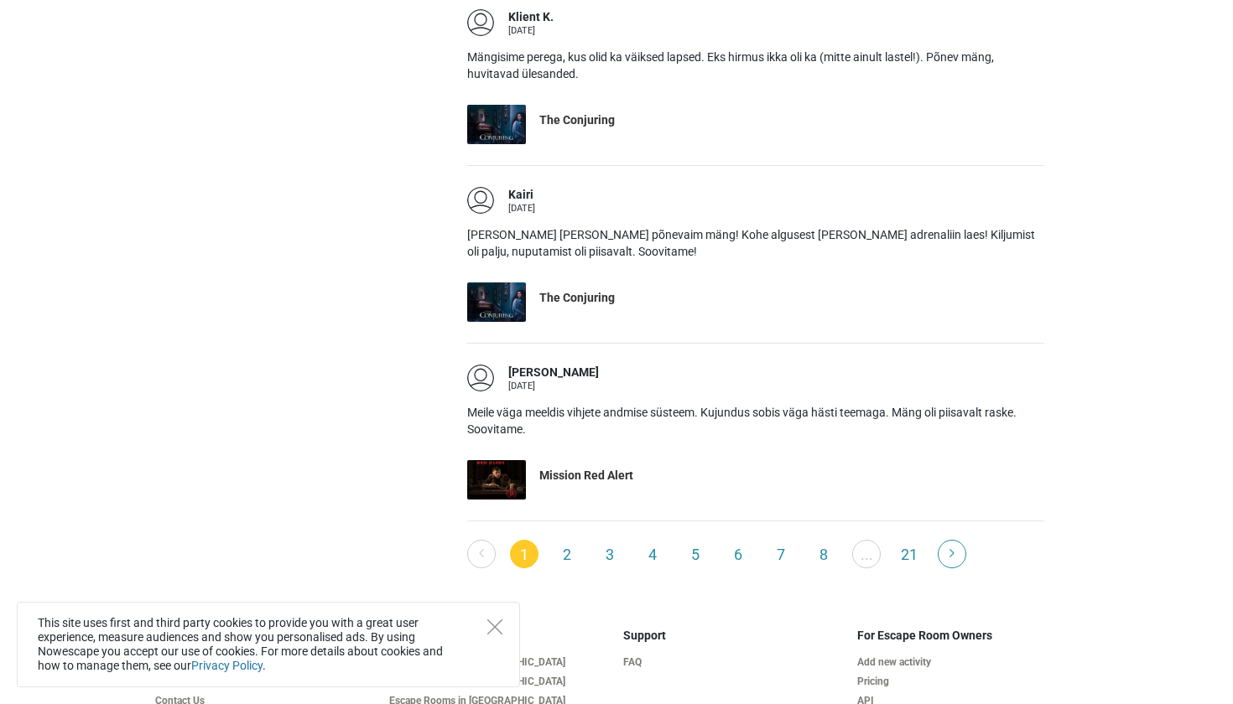
scroll to position [3068, 0]
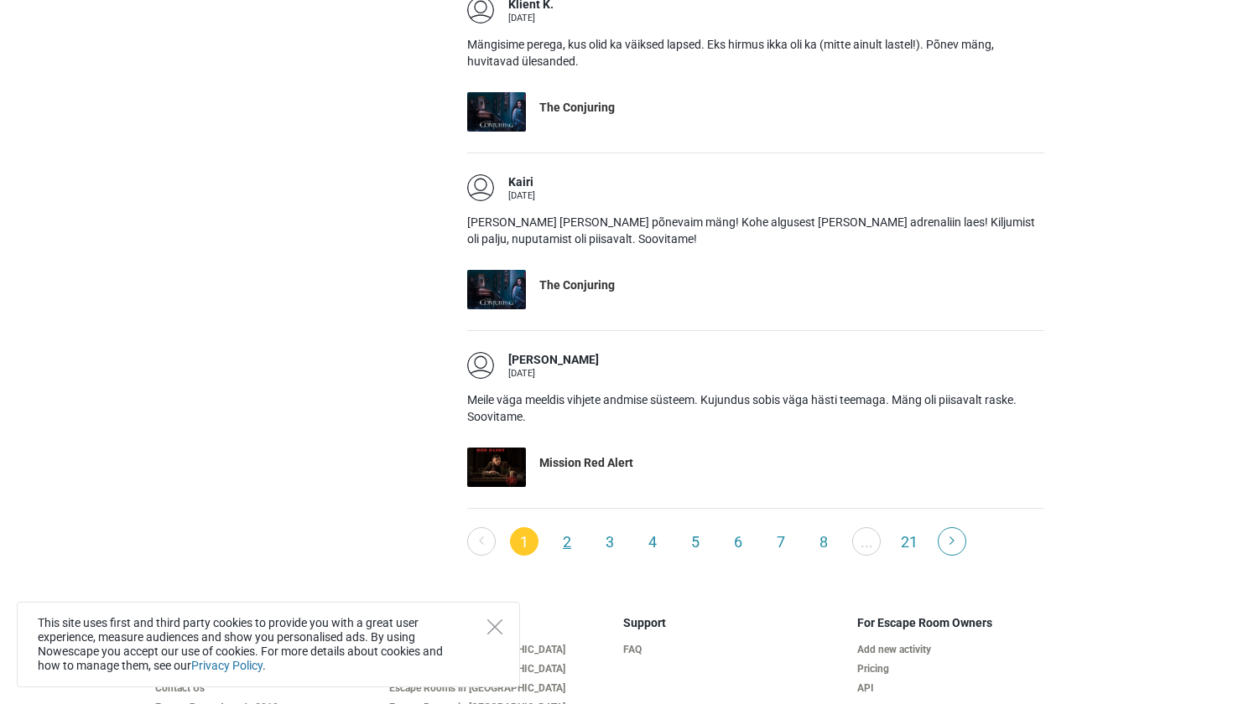
click at [574, 527] on link "2" at bounding box center [567, 541] width 29 height 29
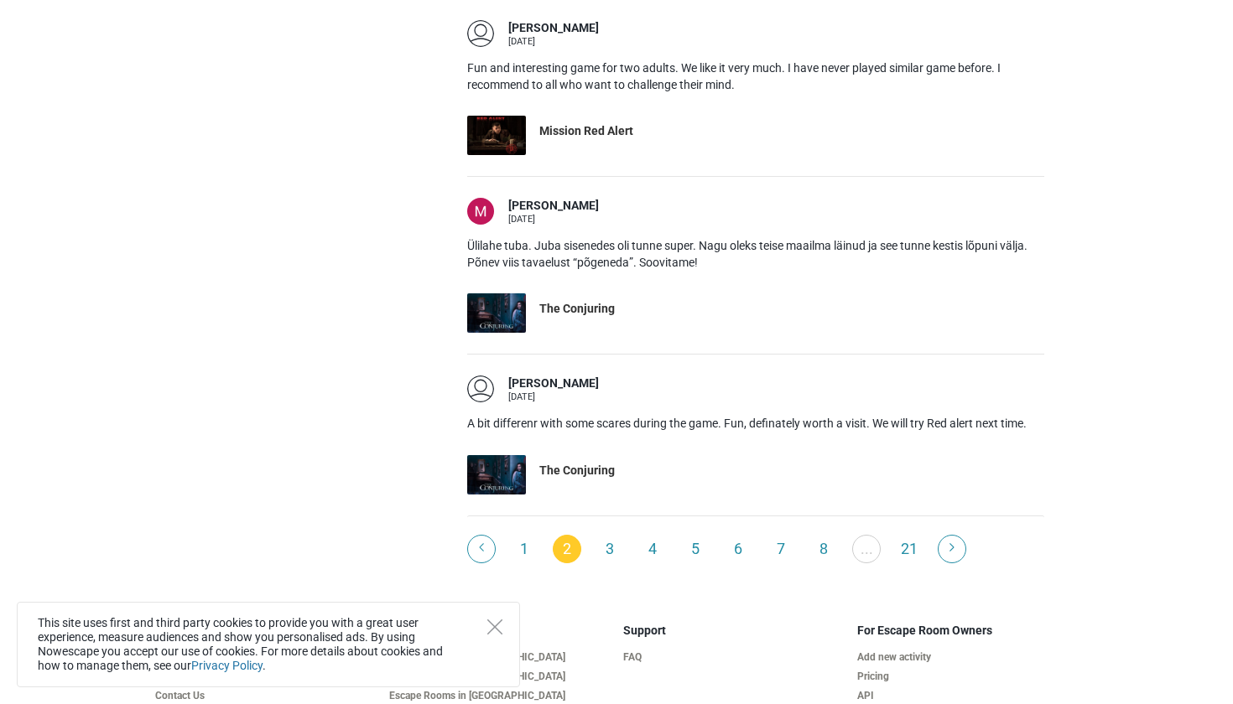
scroll to position [2965, 0]
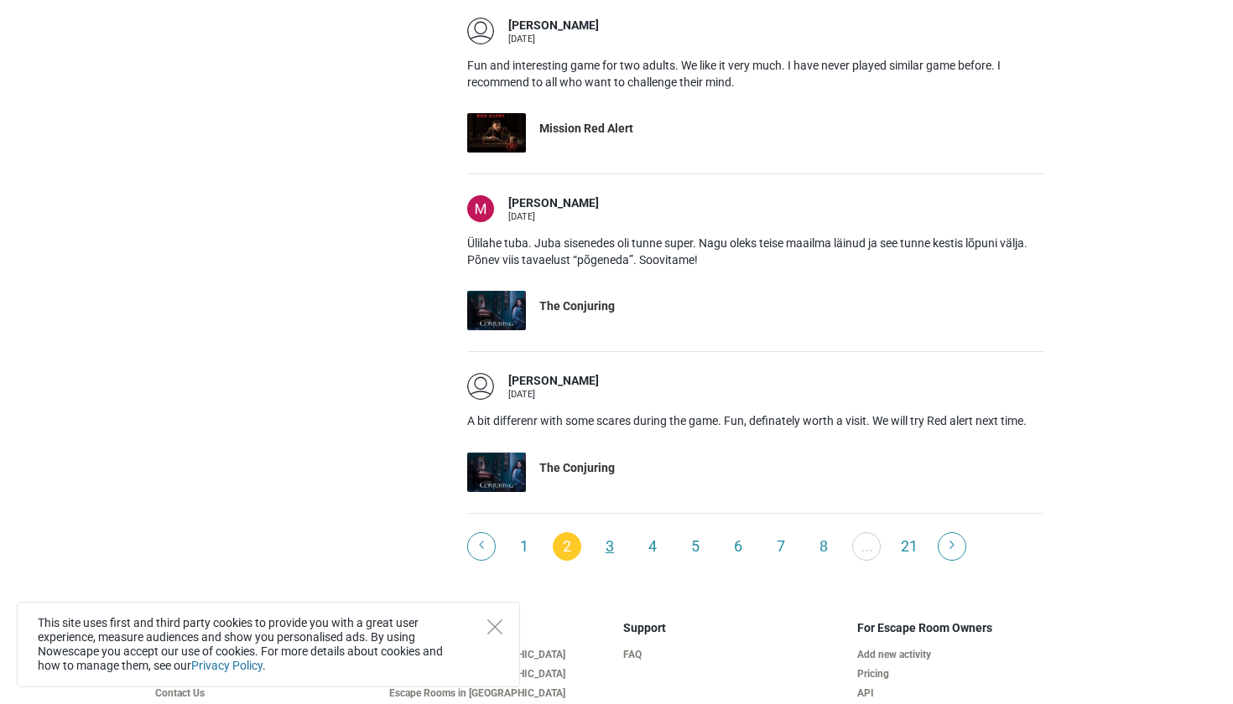
click at [610, 532] on link "3" at bounding box center [609, 546] width 29 height 29
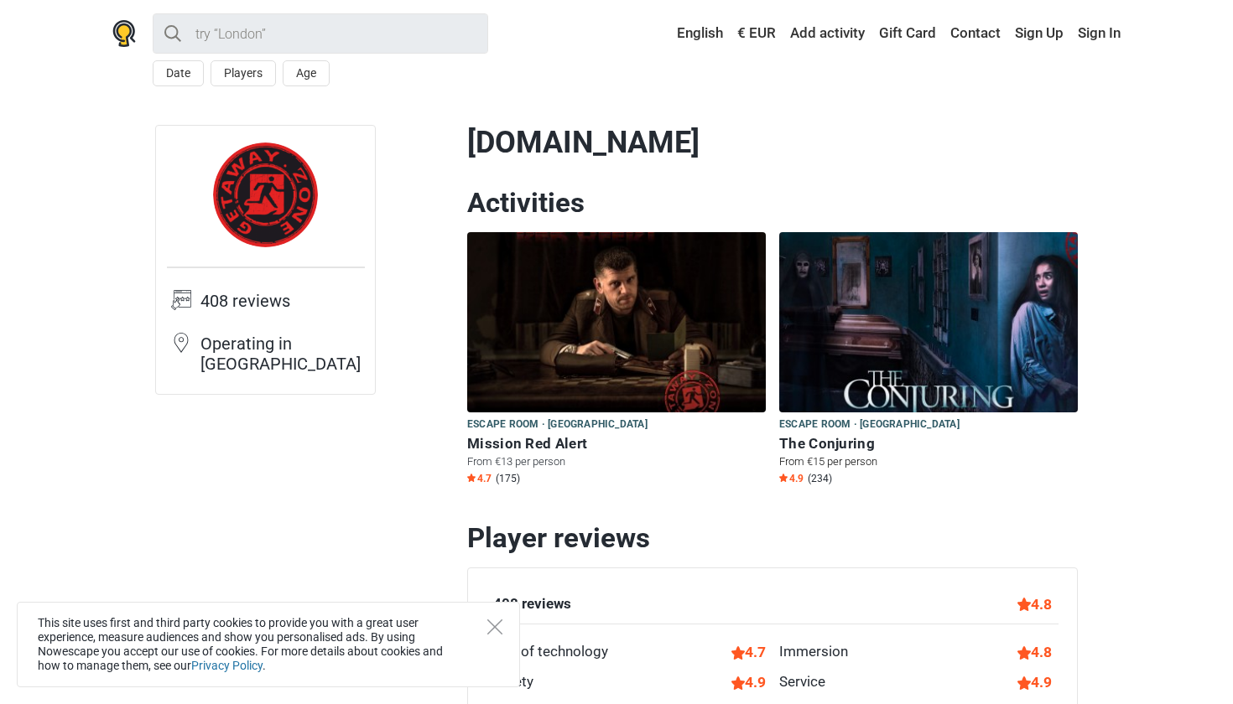
click at [817, 444] on h6 "The Conjuring" at bounding box center [928, 444] width 298 height 18
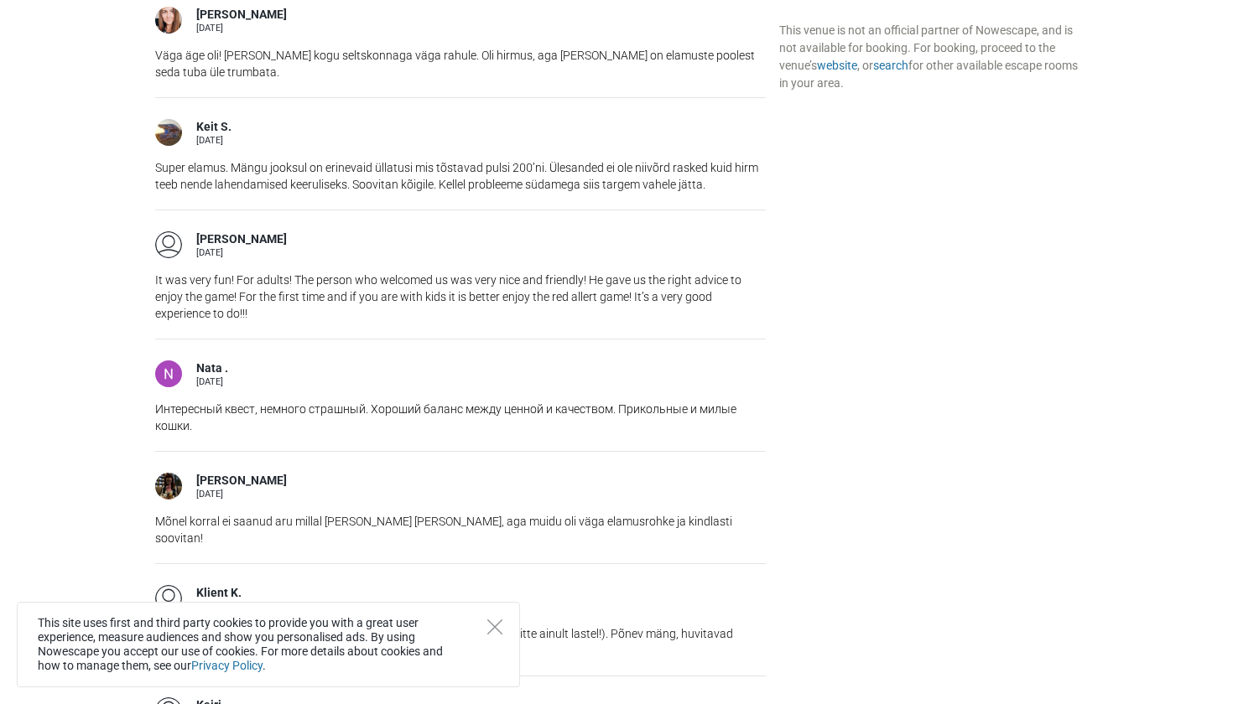
scroll to position [2344, 0]
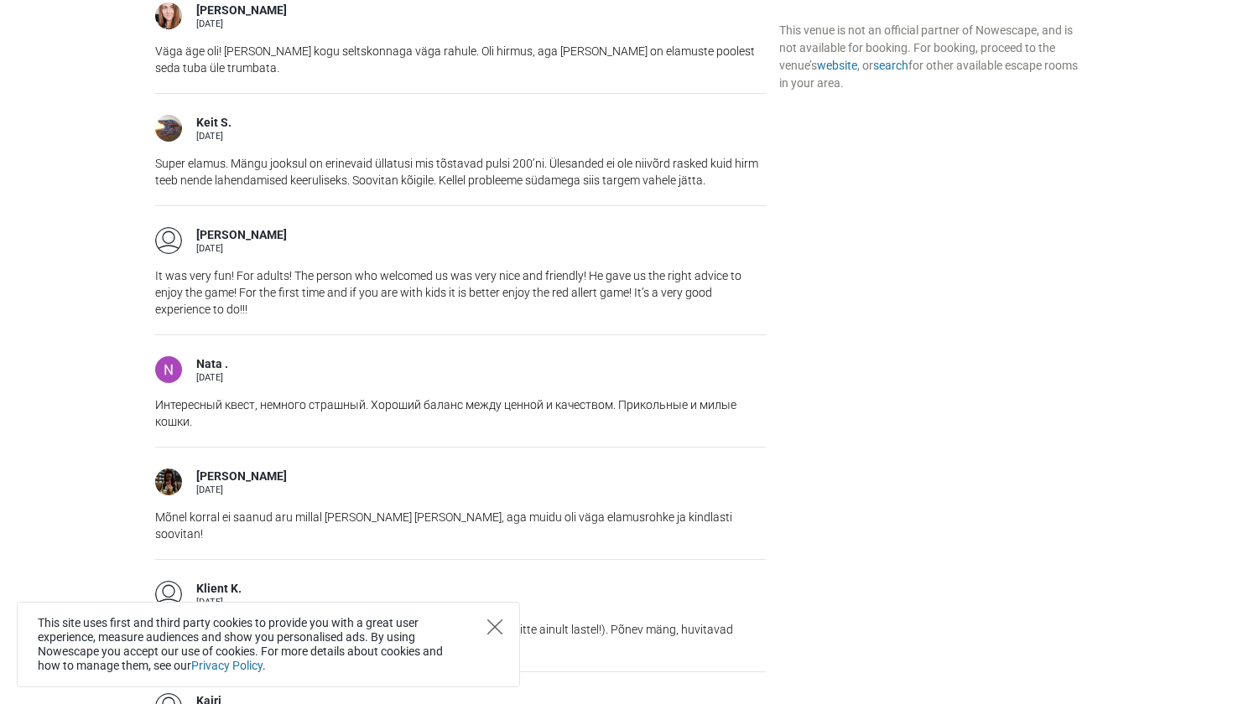
click at [494, 622] on icon "Close" at bounding box center [494, 627] width 15 height 15
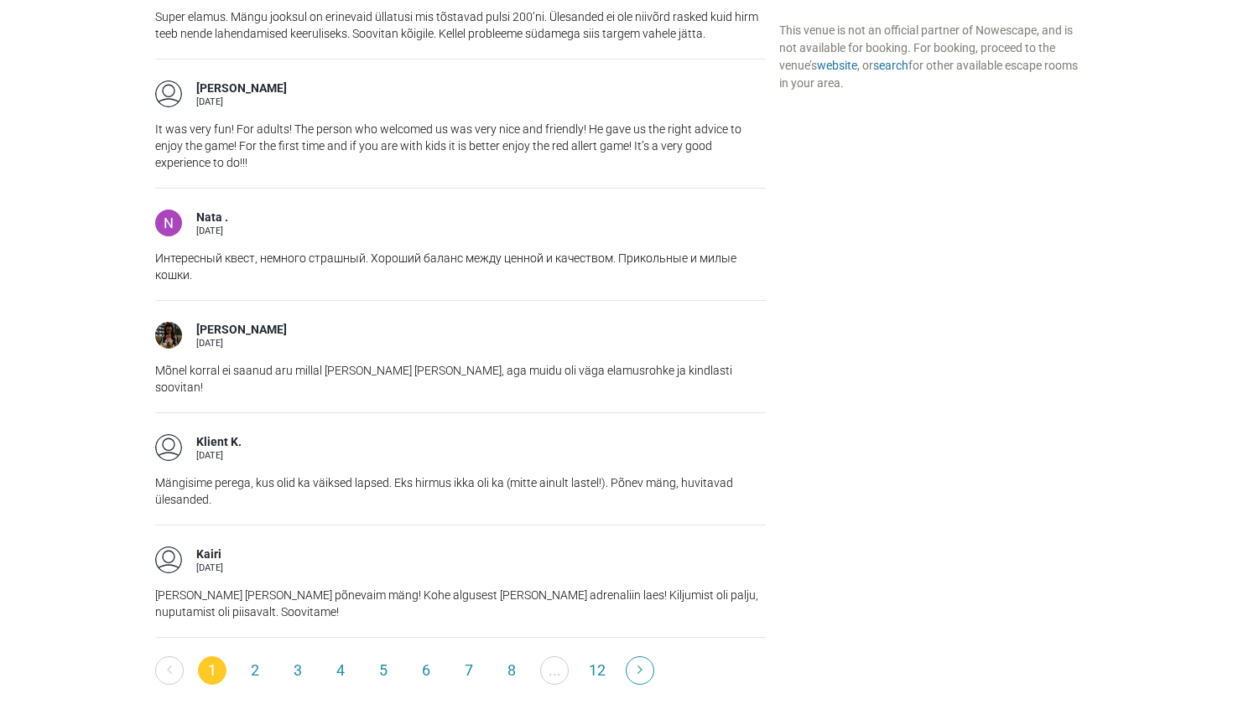
scroll to position [2502, 0]
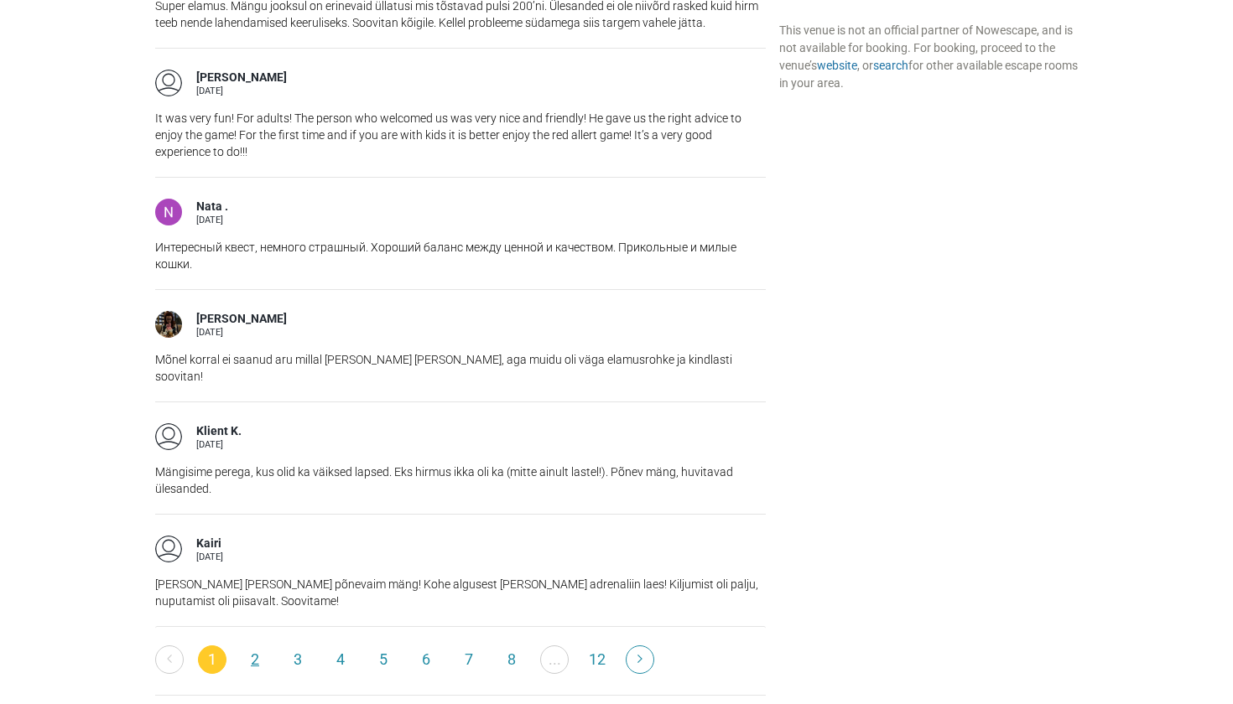
click at [253, 646] on link "2" at bounding box center [255, 660] width 29 height 29
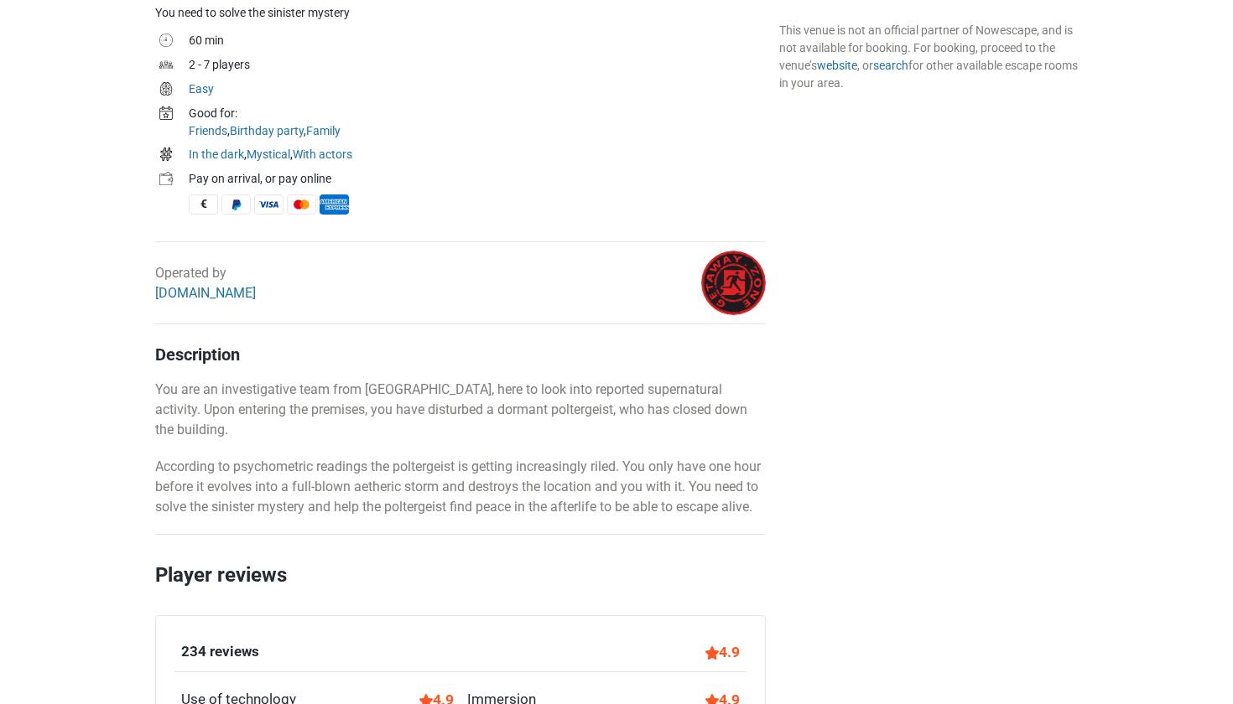
scroll to position [622, 0]
